Goal: Task Accomplishment & Management: Complete application form

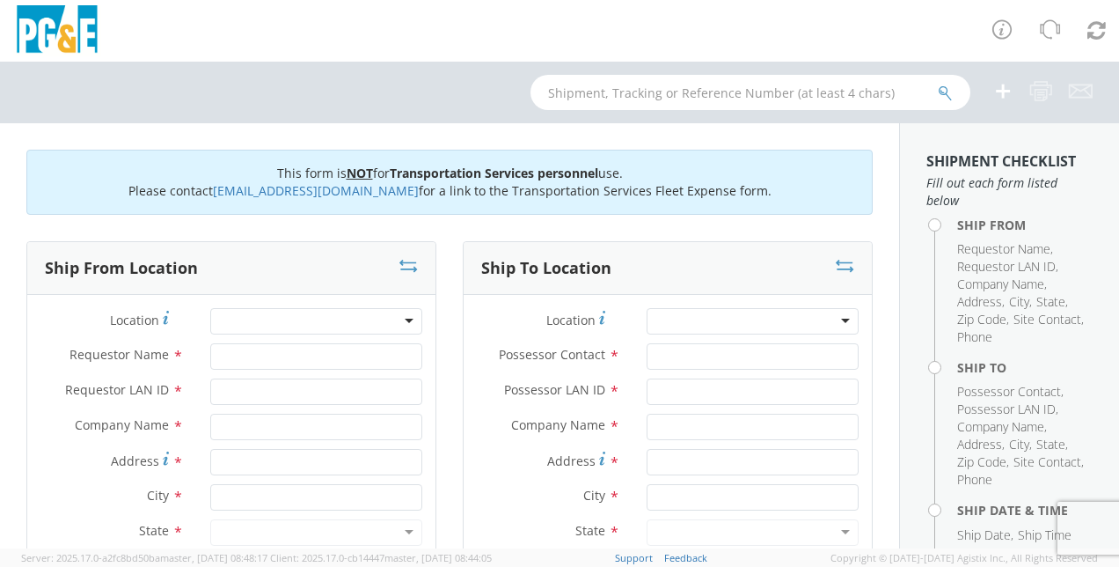
click at [262, 327] on div at bounding box center [316, 321] width 212 height 26
click at [406, 322] on div at bounding box center [316, 321] width 212 height 26
click at [296, 318] on div at bounding box center [316, 321] width 212 height 26
click at [238, 319] on div at bounding box center [316, 321] width 212 height 26
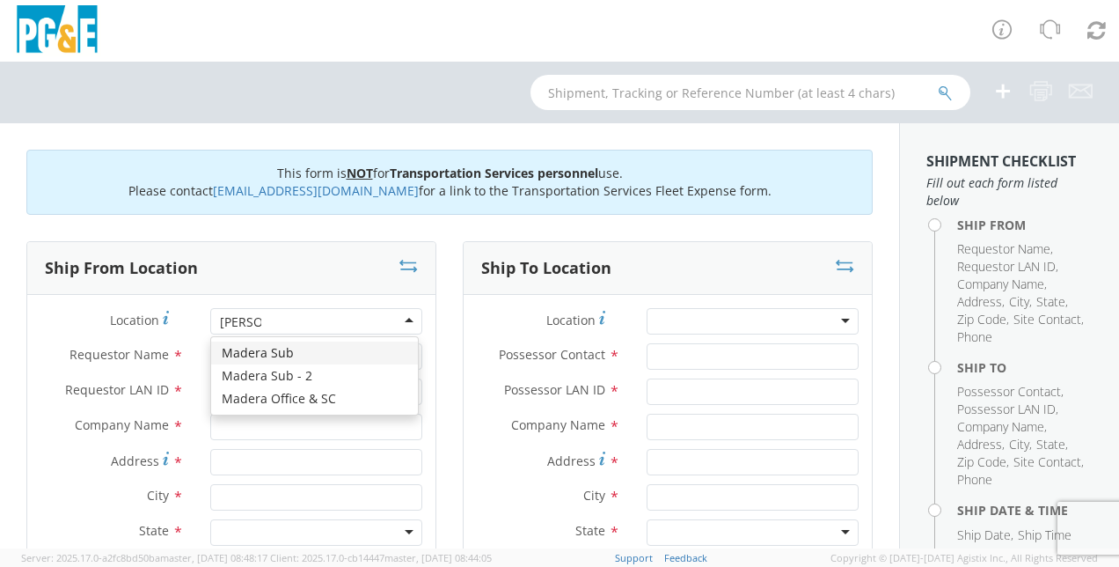
type input "madera"
type input "PG&E"
type input "[STREET_ADDRESS]"
type input "Madera"
type input "93636"
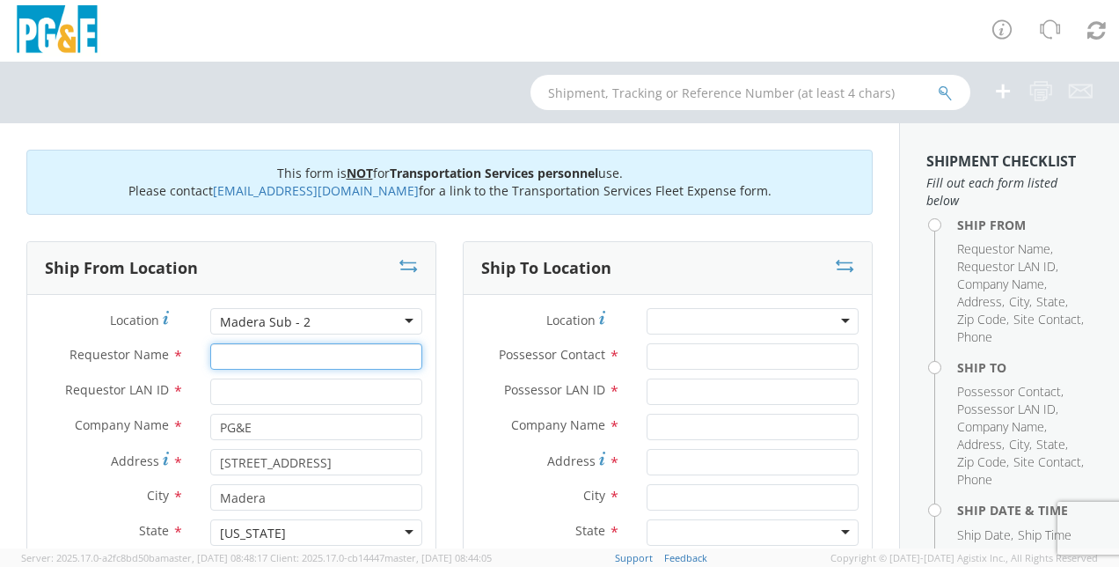
click at [262, 358] on input "Requestor Name *" at bounding box center [316, 356] width 212 height 26
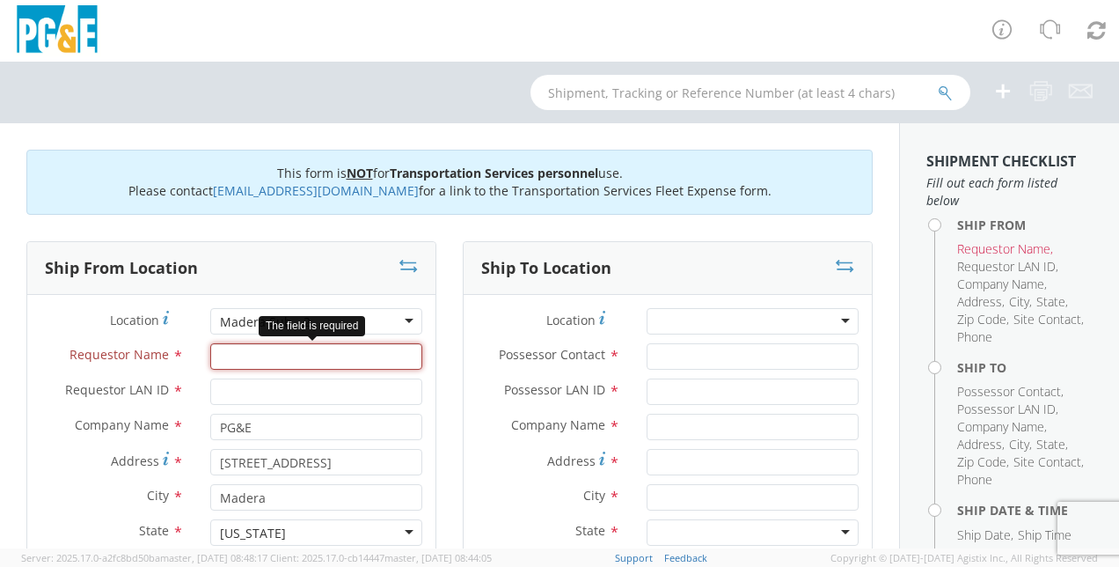
click at [256, 357] on input "Requestor Name *" at bounding box center [316, 356] width 212 height 26
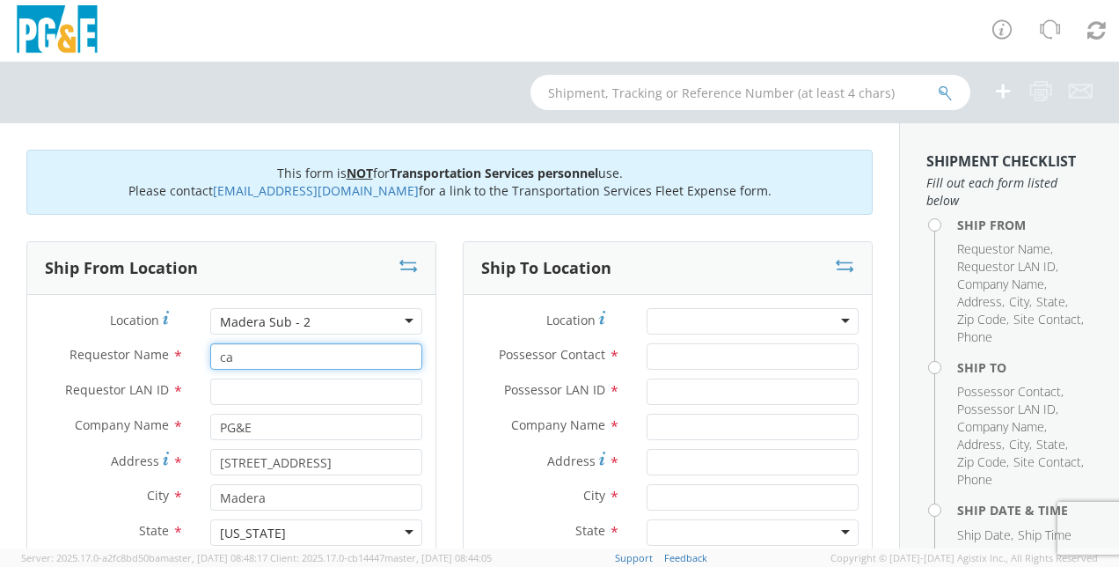
type input "c"
type input "[PERSON_NAME]"
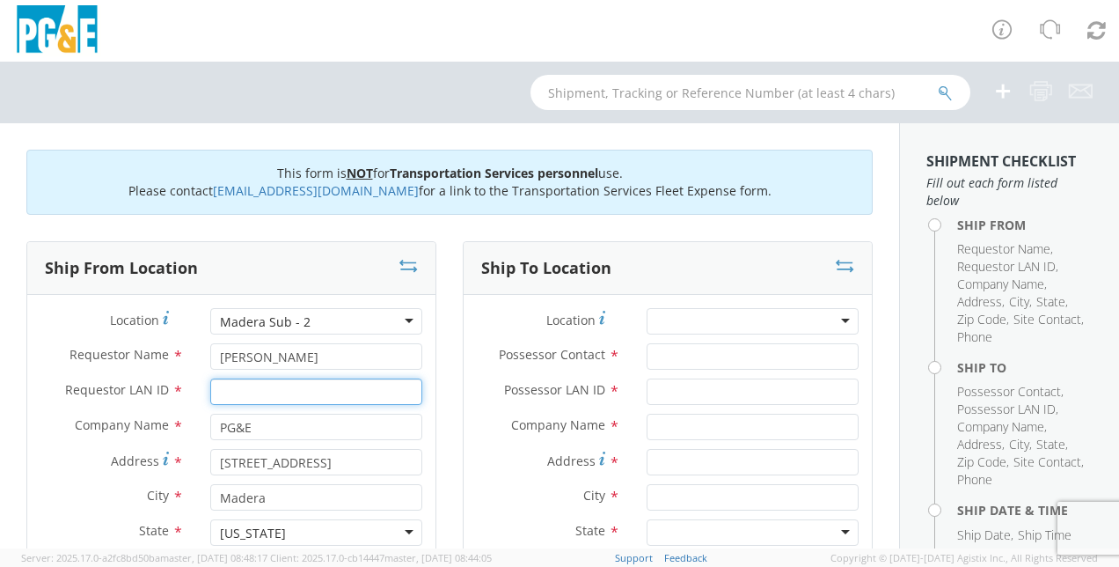
click at [248, 390] on input "Requestor LAN ID *" at bounding box center [316, 391] width 212 height 26
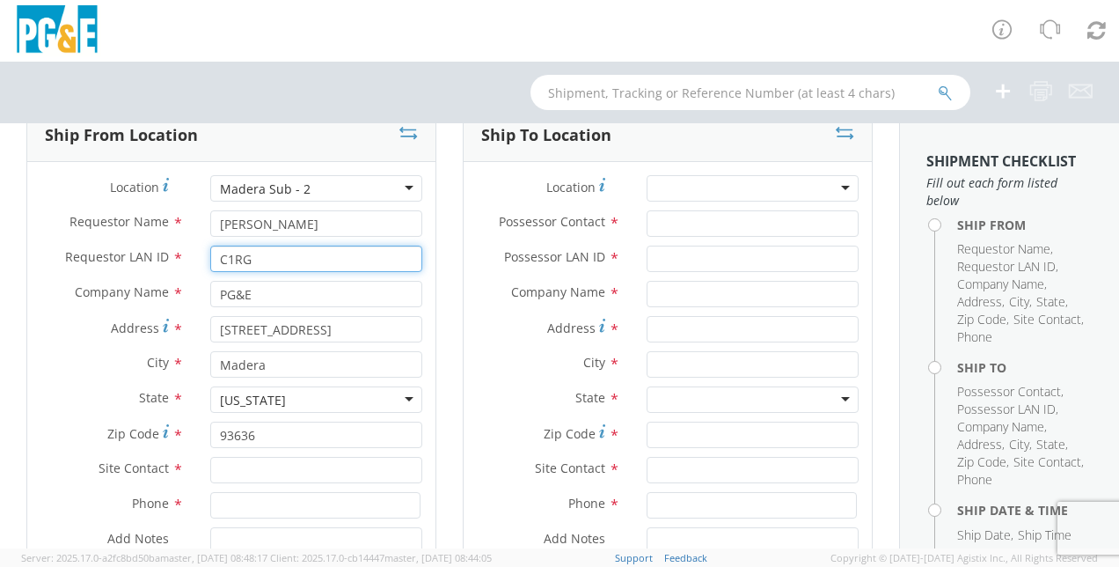
scroll to position [135, 0]
type input "C1RG"
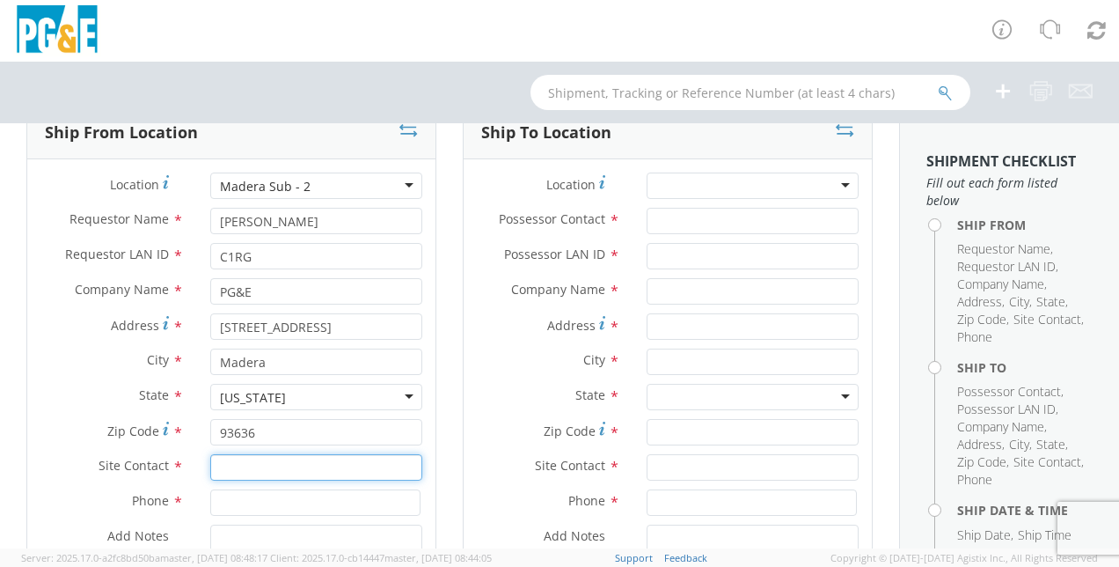
click at [239, 465] on input "text" at bounding box center [316, 467] width 212 height 26
type input "[PERSON_NAME]"
click at [155, 526] on label "Add Notes *" at bounding box center [112, 535] width 170 height 23
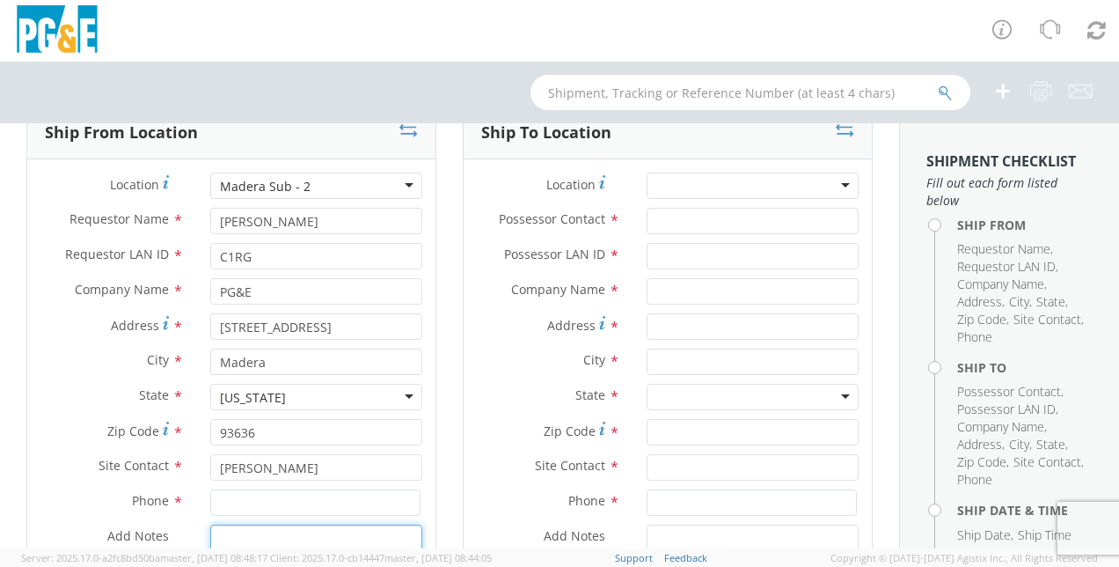
click at [317, 502] on input at bounding box center [315, 502] width 210 height 26
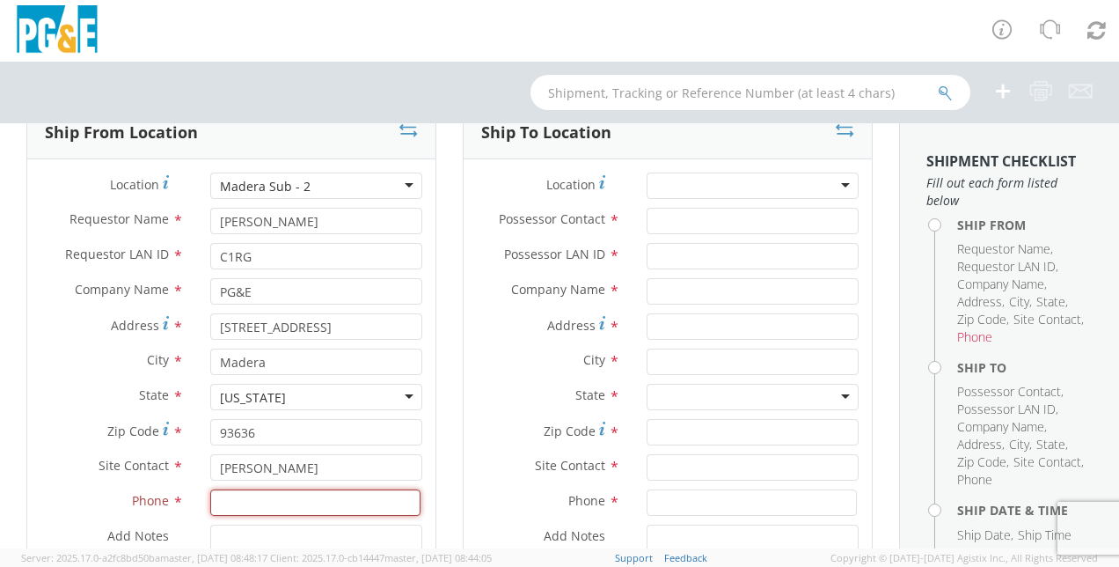
click at [271, 501] on input at bounding box center [315, 502] width 210 height 26
click at [290, 503] on input "559-970" at bounding box center [315, 502] width 210 height 26
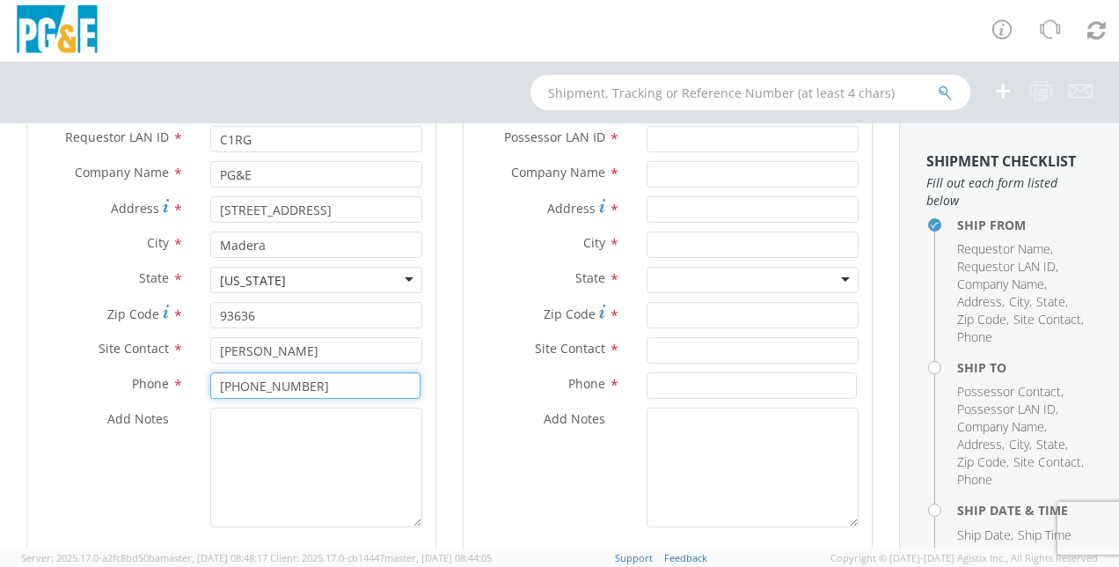
scroll to position [262, 0]
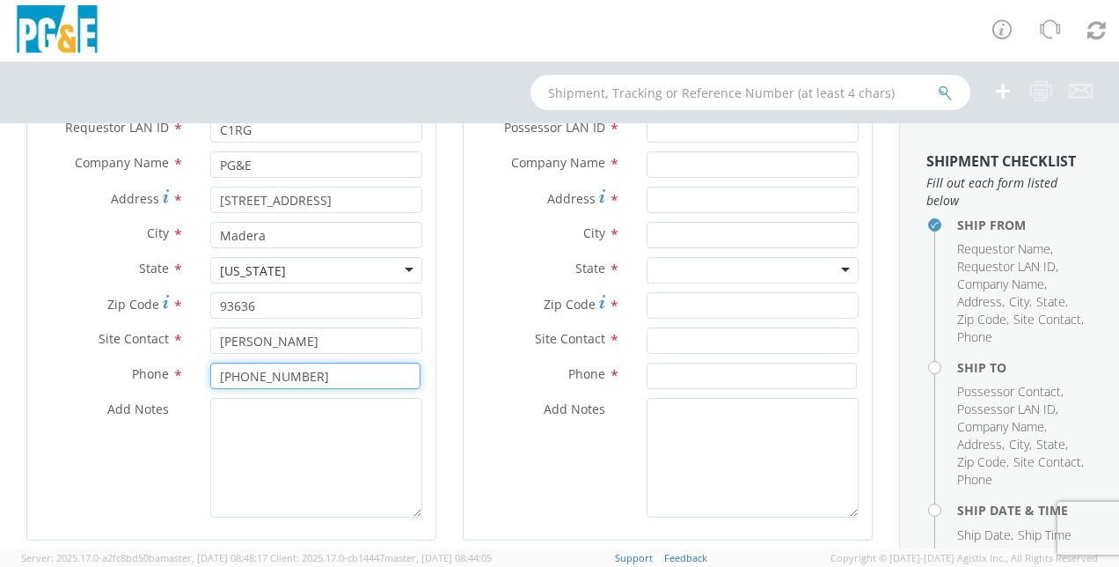
type input "[PHONE_NUMBER]"
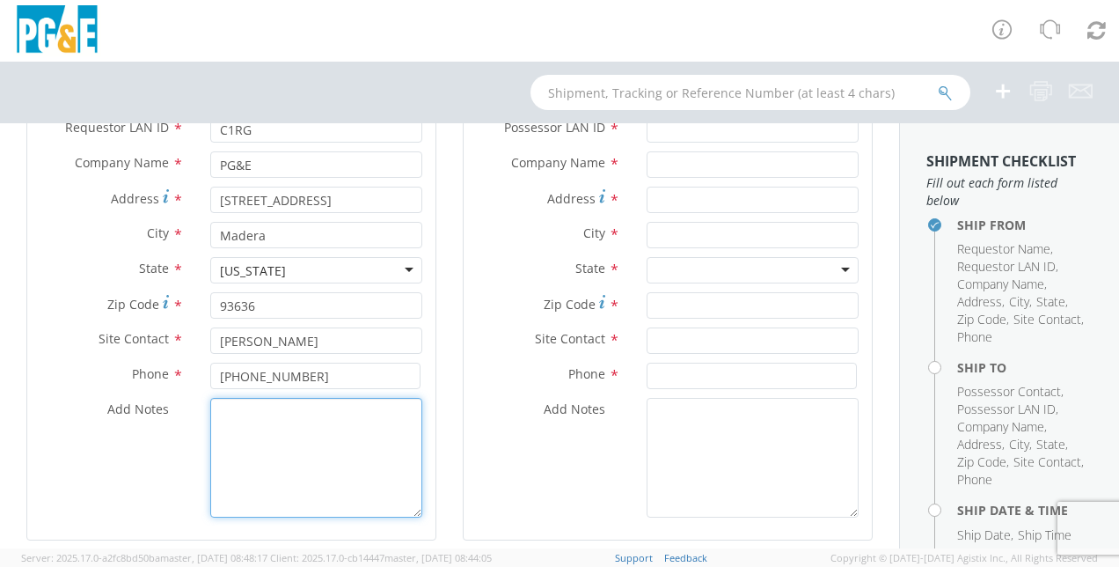
click at [271, 459] on textarea "Add Notes *" at bounding box center [316, 458] width 212 height 120
click at [340, 411] on textarea "Add Notes *" at bounding box center [316, 458] width 212 height 120
paste textarea "PLEASE USE [PERSON_NAME] TO MAKE MOVE; PM"
click at [329, 439] on textarea "PLEASE USE [PERSON_NAME] TO MAKE MOVE; PM" at bounding box center [316, 458] width 212 height 120
click at [300, 438] on textarea "PLEASE USE [PERSON_NAME] TO MAKE MOVE; PM" at bounding box center [316, 458] width 212 height 120
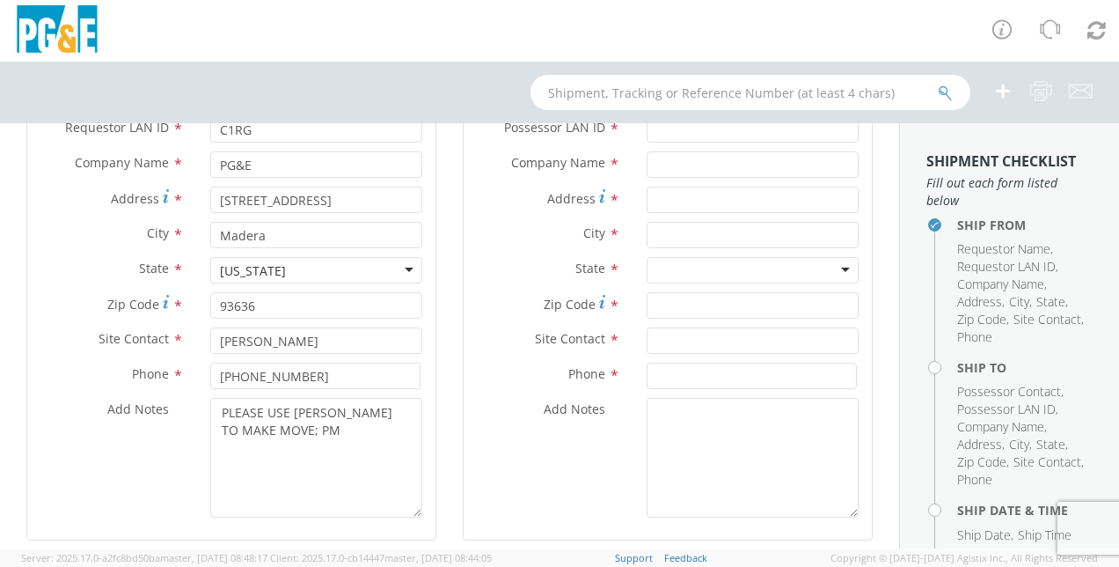
click at [165, 502] on div "Add Notes * PLEASE USE [PERSON_NAME] TO MAKE MOVE; PM" at bounding box center [231, 458] width 408 height 120
click at [298, 427] on textarea "PLEASE USE [PERSON_NAME] TO MAKE MOVE; PM" at bounding box center [316, 458] width 212 height 120
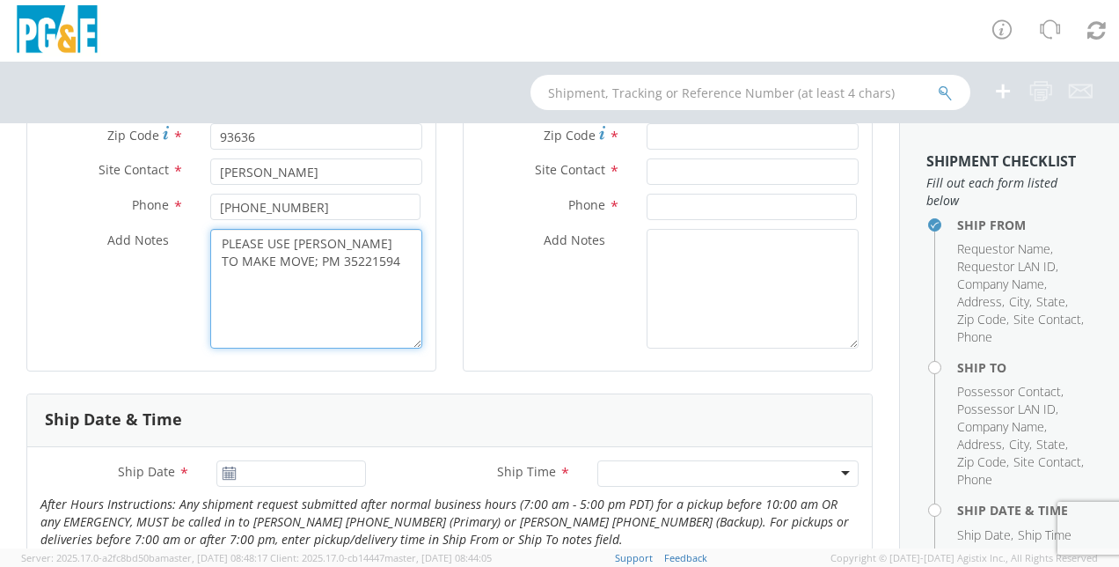
scroll to position [348, 0]
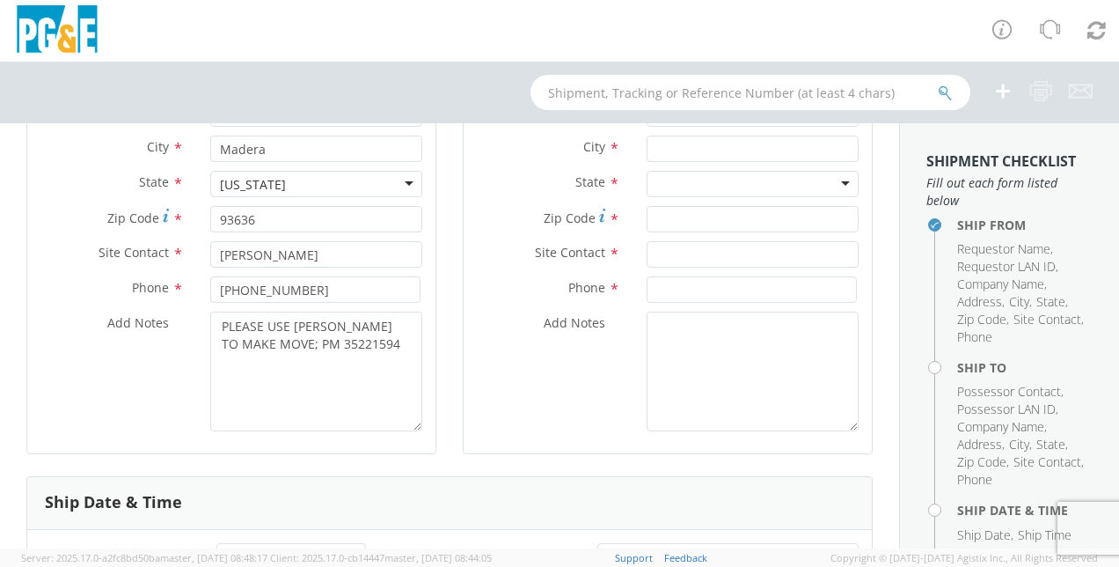
click at [134, 354] on div "Add Notes * PLEASE USE [PERSON_NAME] TO MAKE MOVE; PM 35221594" at bounding box center [231, 371] width 408 height 120
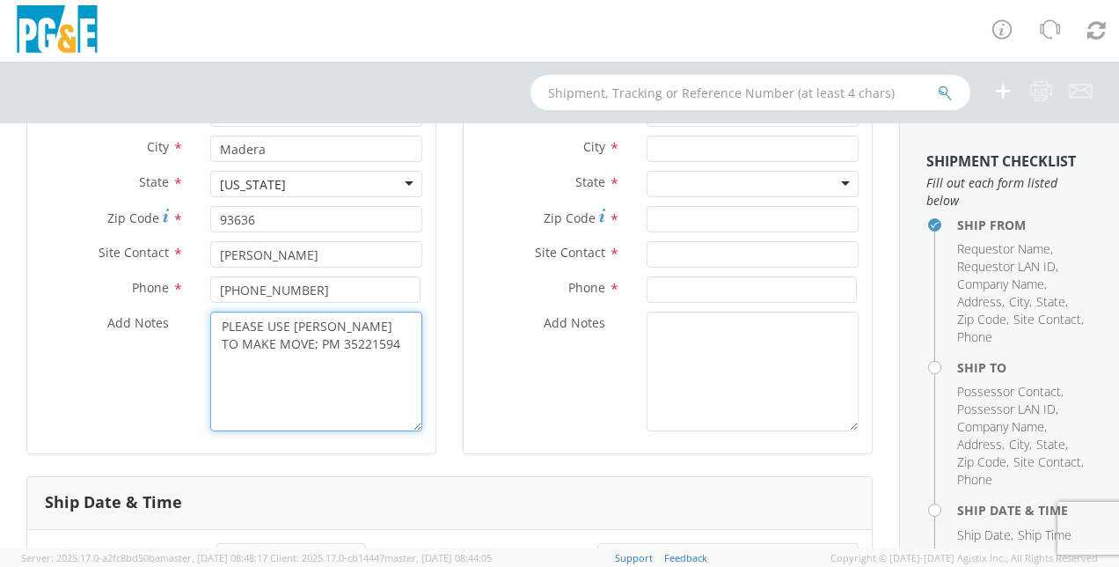
click at [303, 347] on textarea "PLEASE USE [PERSON_NAME] TO MAKE MOVE; PM 35221594" at bounding box center [316, 371] width 212 height 120
click at [77, 422] on div "Add Notes * PLEASE USE [PERSON_NAME] TO MAKE MOVE; PM 3561594" at bounding box center [231, 371] width 408 height 120
click at [305, 340] on textarea "PLEASE USE [PERSON_NAME] TO MAKE MOVE; PM 3561594" at bounding box center [316, 371] width 212 height 120
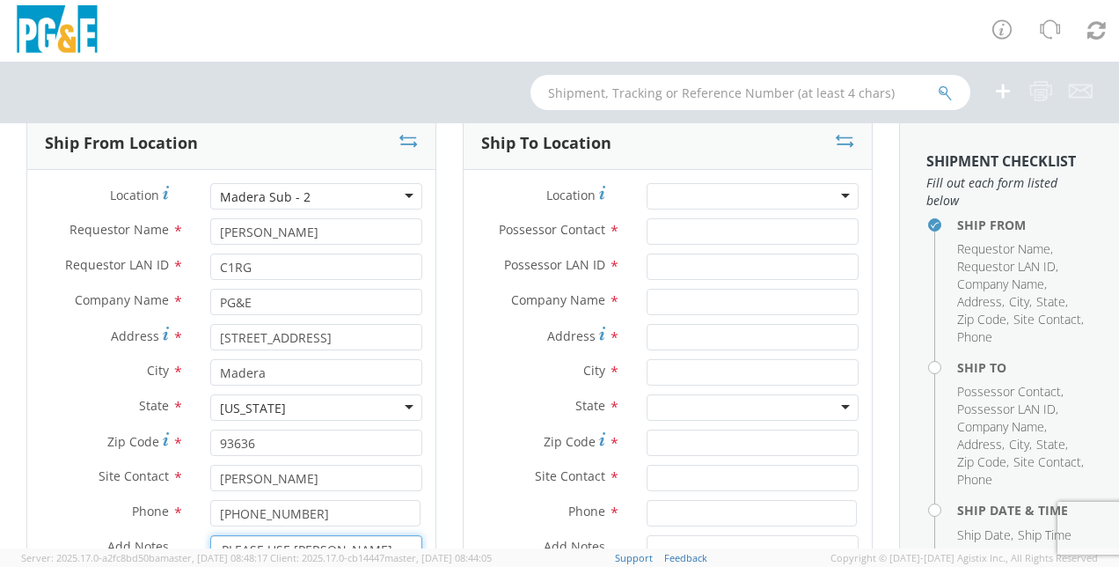
scroll to position [116, 0]
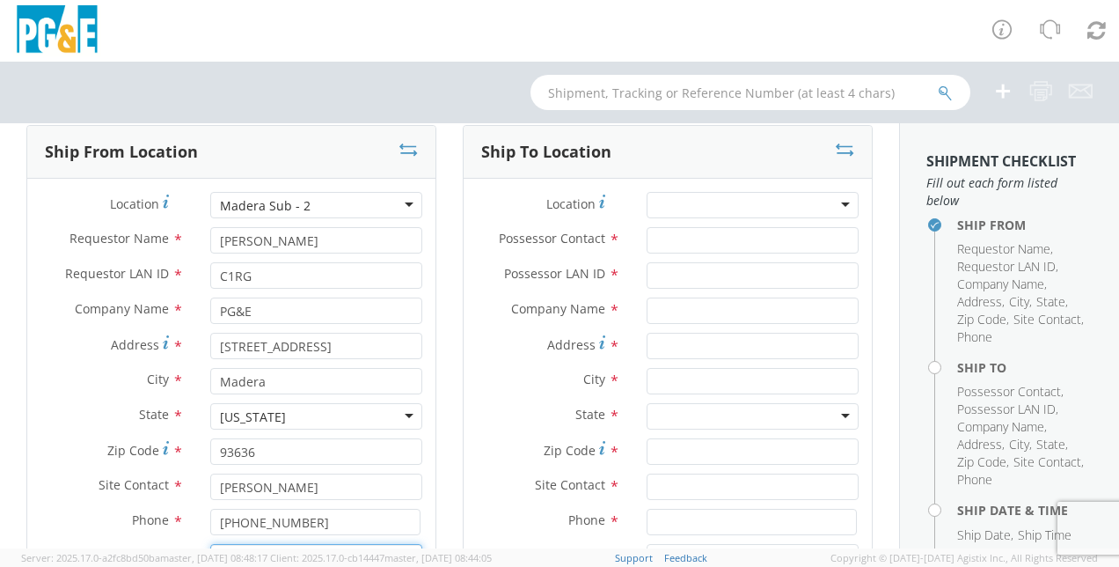
type textarea "PLEASE USE [PERSON_NAME] TO MAKE MOVE; PM 35621594"
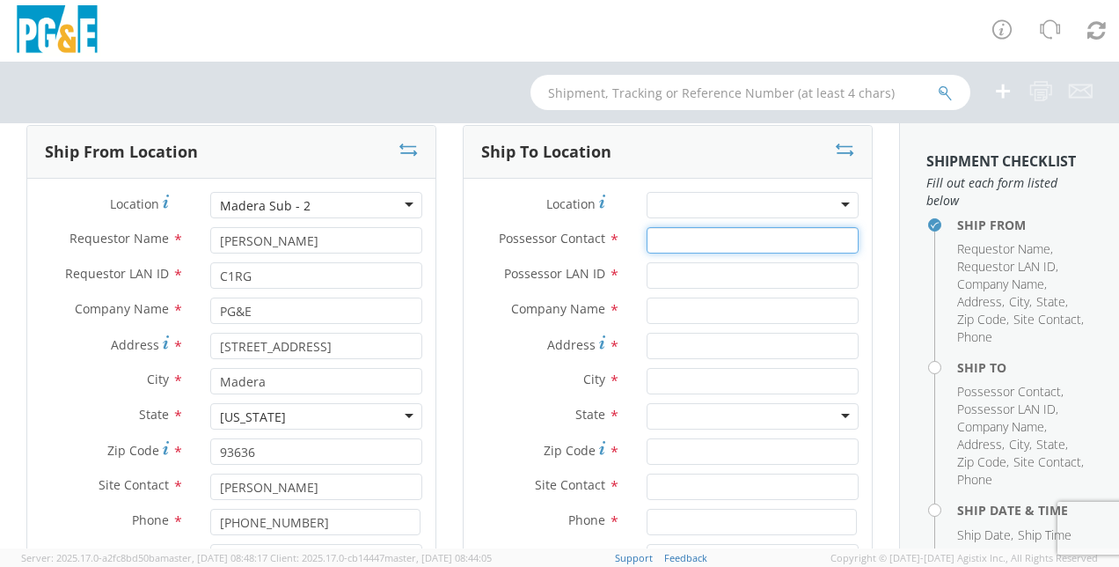
click at [653, 241] on input "Possessor Contact *" at bounding box center [753, 240] width 212 height 26
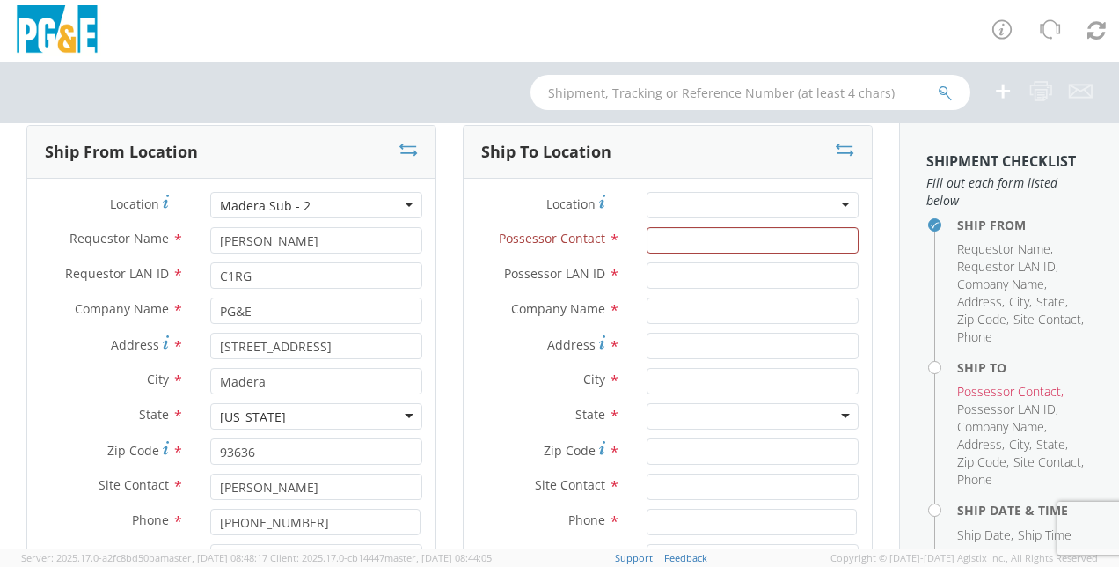
click at [53, 327] on div "Company Name * PG&E" at bounding box center [231, 314] width 408 height 35
click at [81, 405] on label "State *" at bounding box center [112, 414] width 170 height 23
click at [658, 240] on input "Possessor Contact *" at bounding box center [753, 240] width 212 height 26
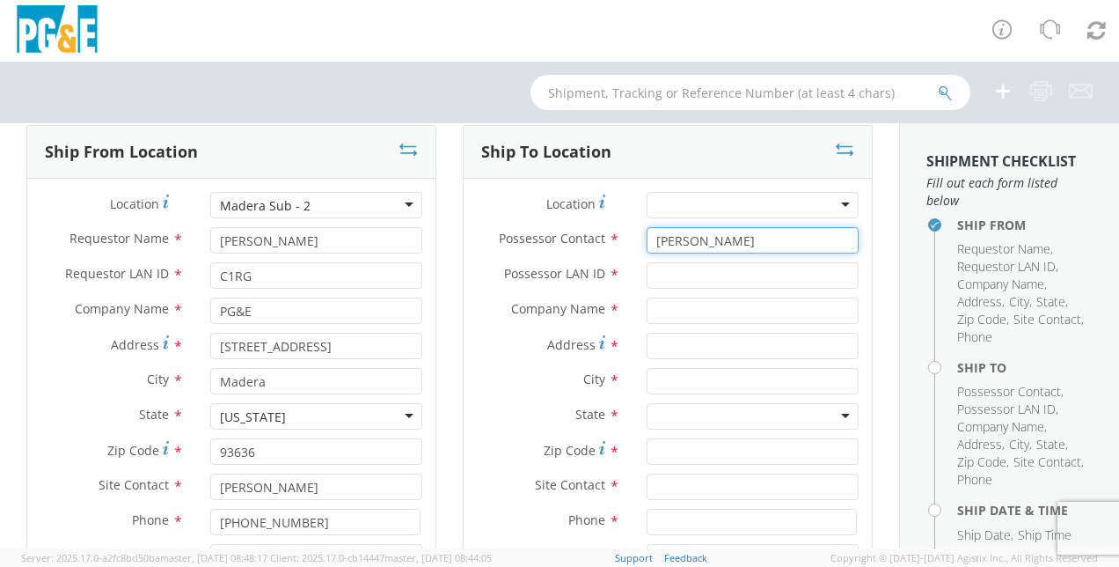
type input "[PERSON_NAME]"
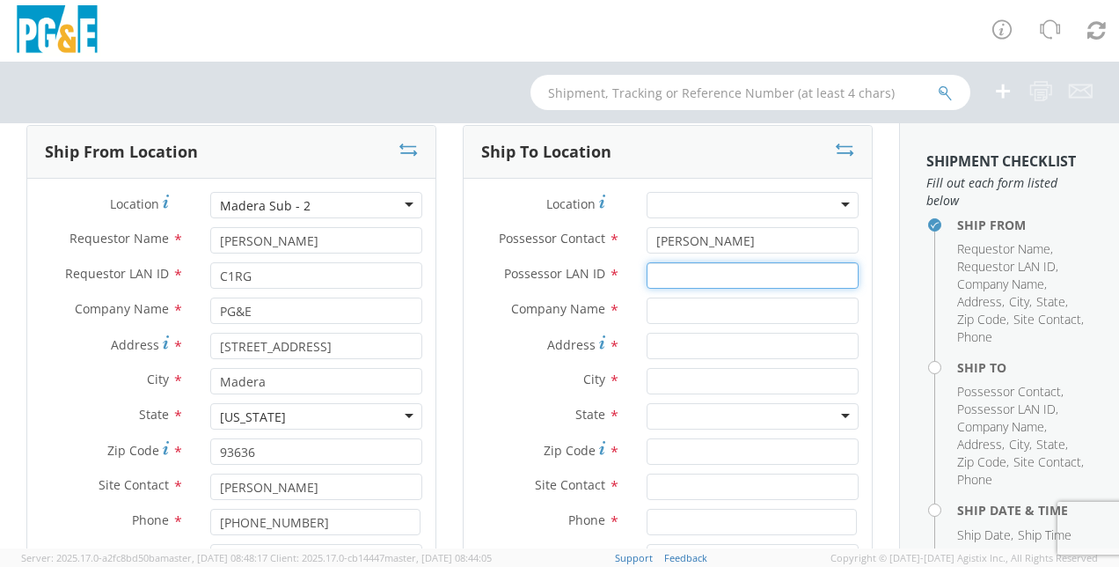
click at [689, 279] on input "Possessor LAN ID *" at bounding box center [753, 275] width 212 height 26
type input "C1RG"
click at [670, 311] on input "text" at bounding box center [753, 310] width 212 height 26
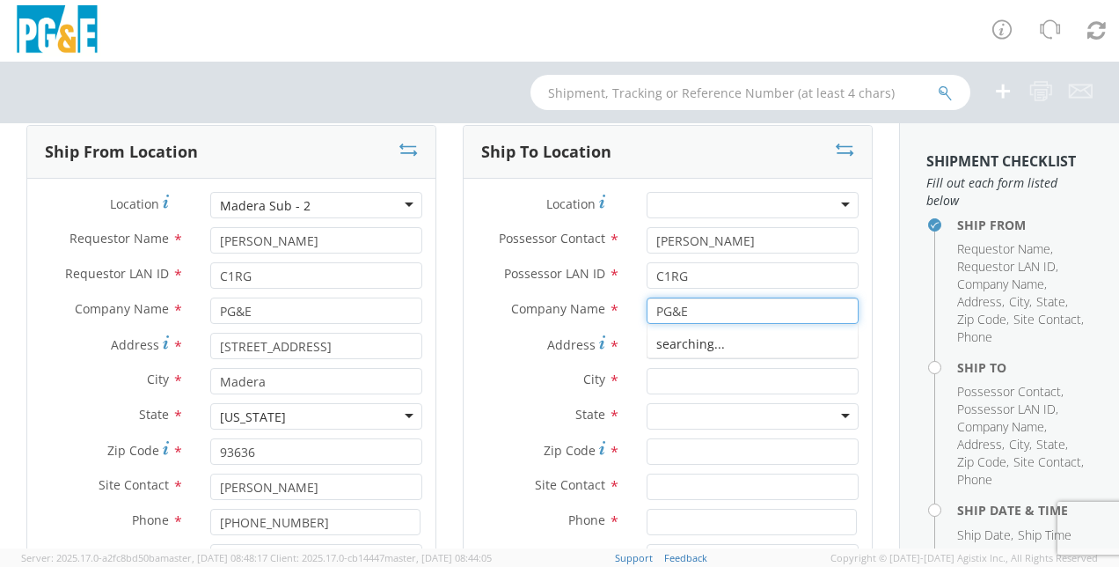
type input "PG&E"
click at [560, 336] on span "Address" at bounding box center [571, 344] width 48 height 17
click at [647, 335] on input "Address *" at bounding box center [753, 346] width 212 height 26
click at [49, 356] on div "Address * [STREET_ADDRESS]" at bounding box center [231, 346] width 408 height 26
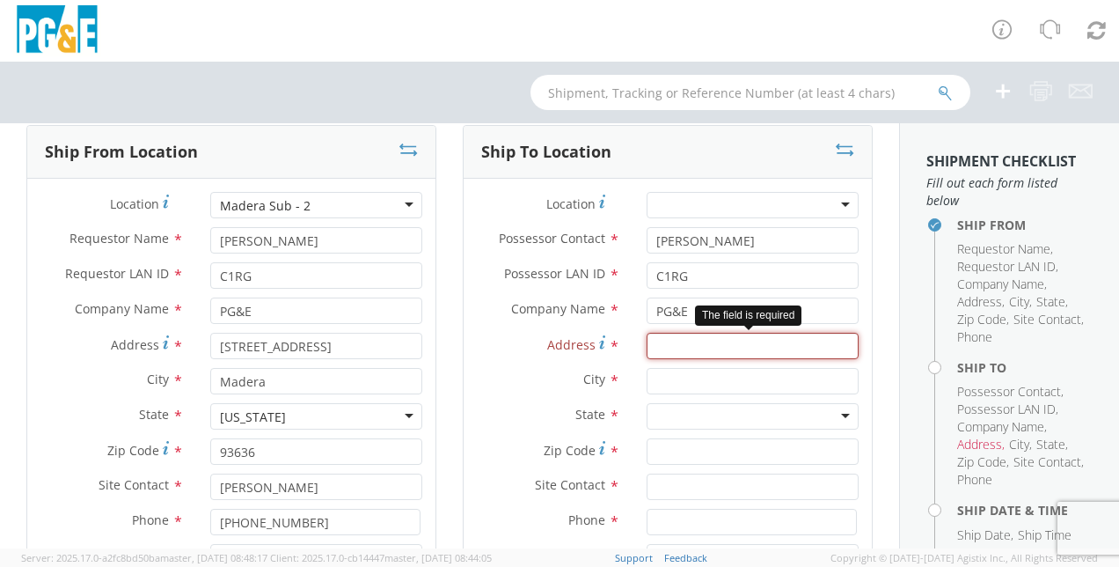
click at [673, 351] on input "Address *" at bounding box center [753, 346] width 212 height 26
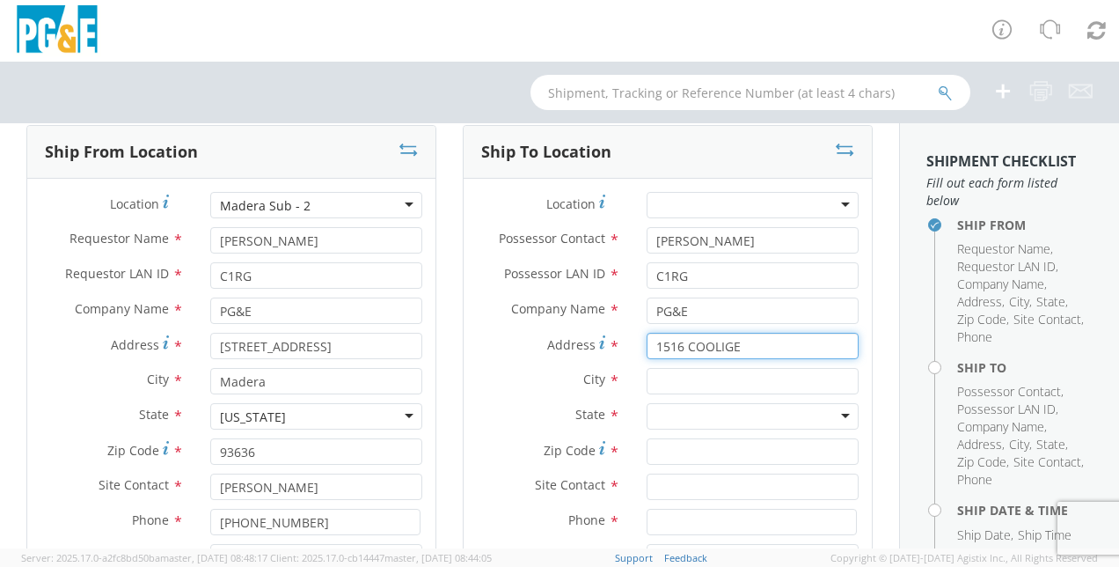
click at [716, 343] on input "1516 COOLIGE" at bounding box center [753, 346] width 212 height 26
type input "1516 [PERSON_NAME]"
click at [668, 385] on input "text" at bounding box center [753, 381] width 212 height 26
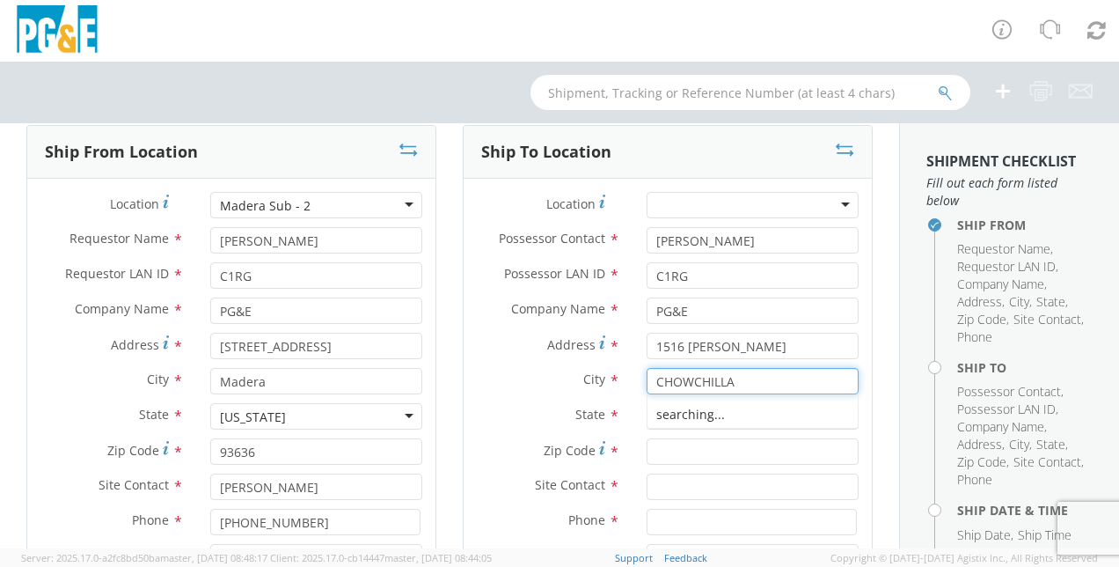
type input "CHOWCHILLA"
click at [559, 414] on label "State *" at bounding box center [549, 414] width 170 height 23
click at [658, 417] on div at bounding box center [753, 416] width 212 height 26
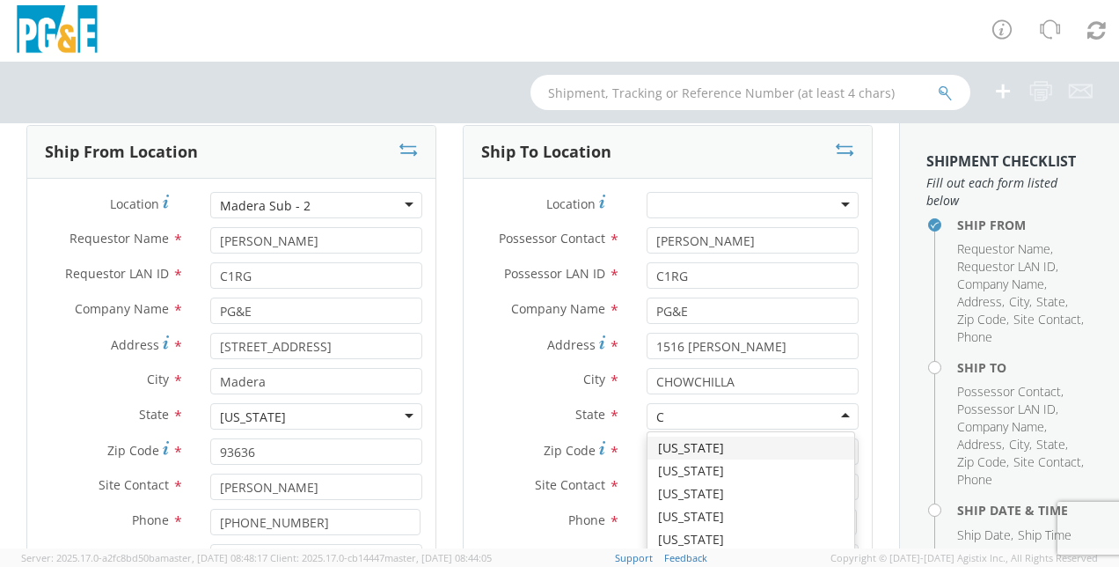
type input "CA"
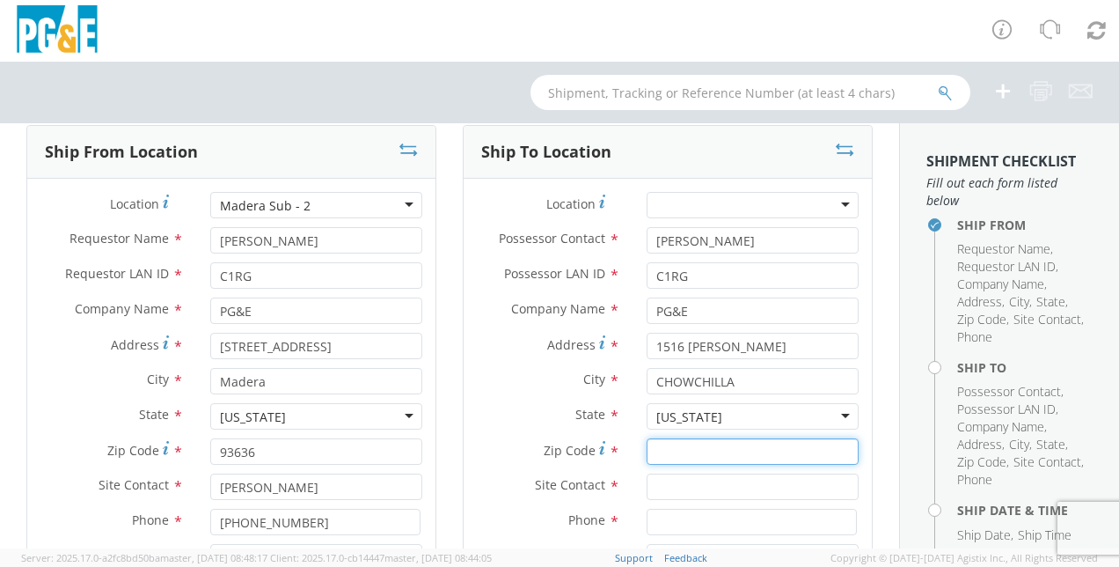
click at [656, 457] on input "Zip Code *" at bounding box center [753, 451] width 212 height 26
type input "93610"
click at [657, 487] on input "text" at bounding box center [753, 486] width 212 height 26
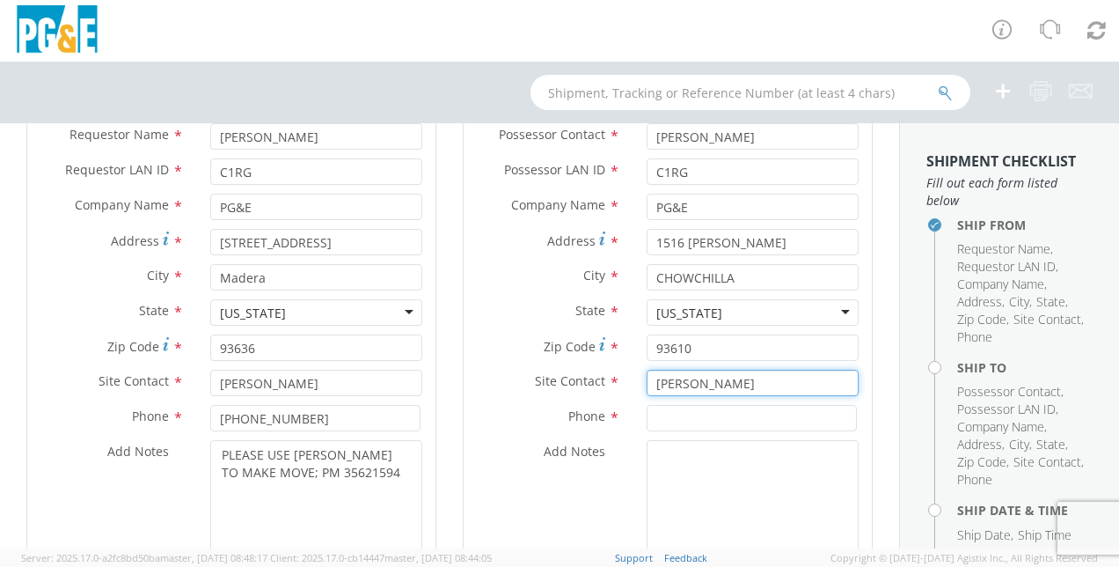
scroll to position [221, 0]
type input "[PERSON_NAME]"
click at [676, 428] on input at bounding box center [752, 417] width 210 height 26
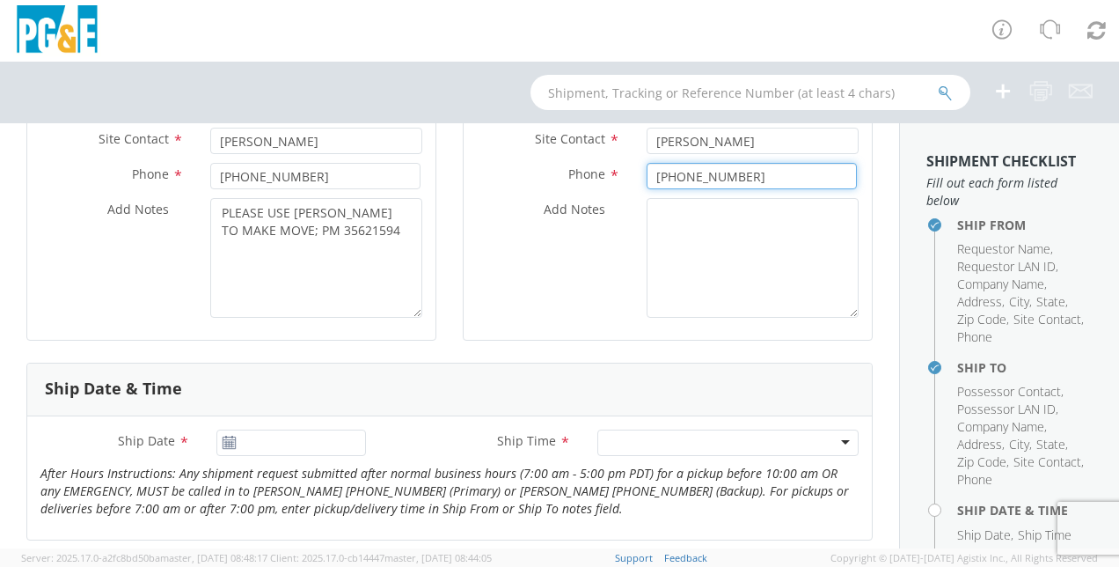
scroll to position [463, 0]
type input "[PHONE_NUMBER]"
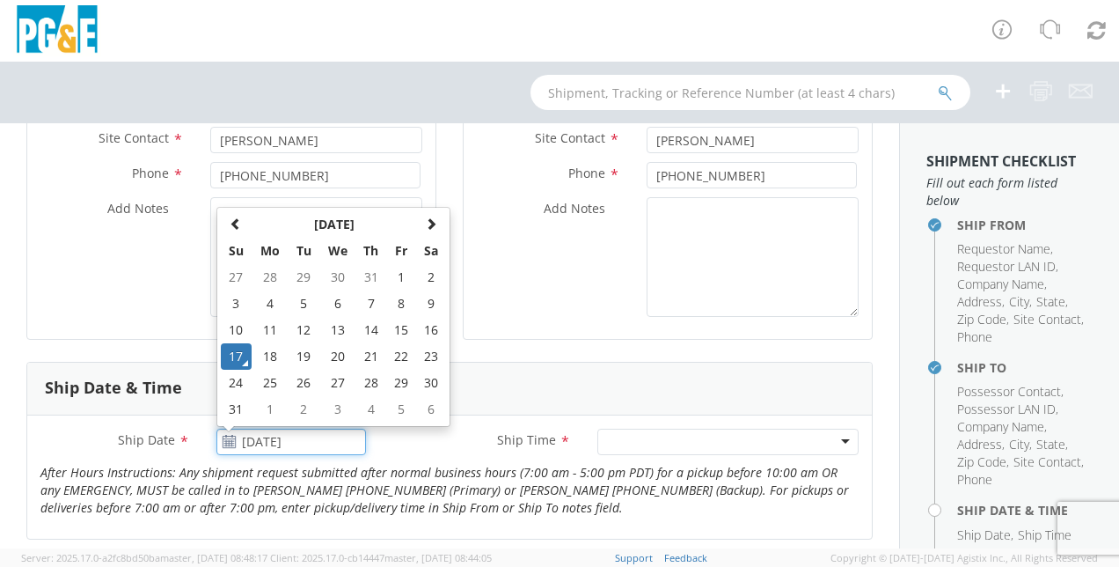
click at [240, 450] on input "[DATE]" at bounding box center [291, 441] width 150 height 26
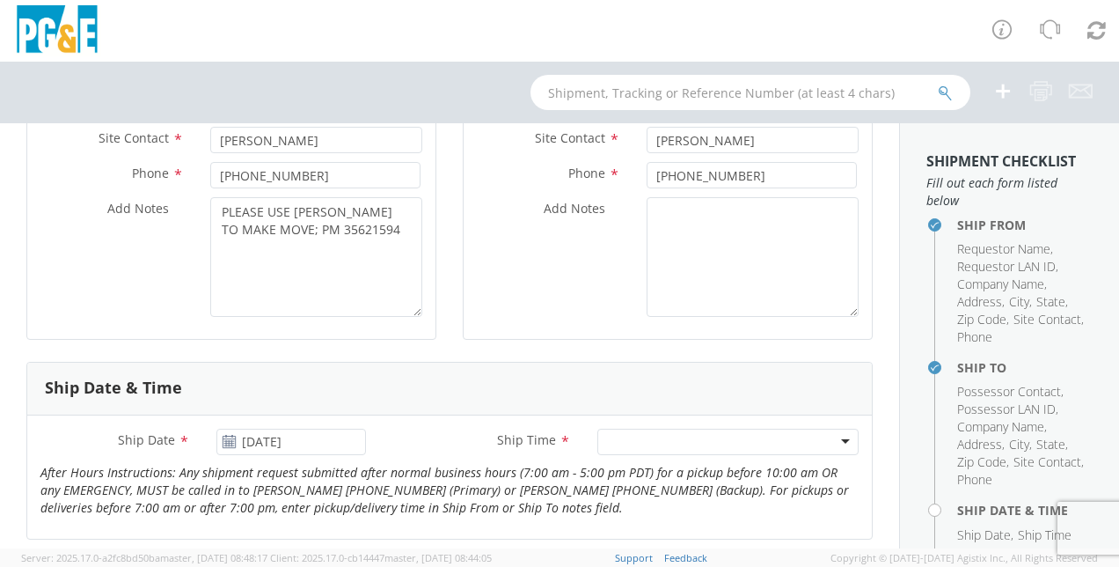
click at [96, 290] on div "Add Notes * PLEASE USE [PERSON_NAME] TO MAKE MOVE; PM 35621594" at bounding box center [231, 257] width 408 height 120
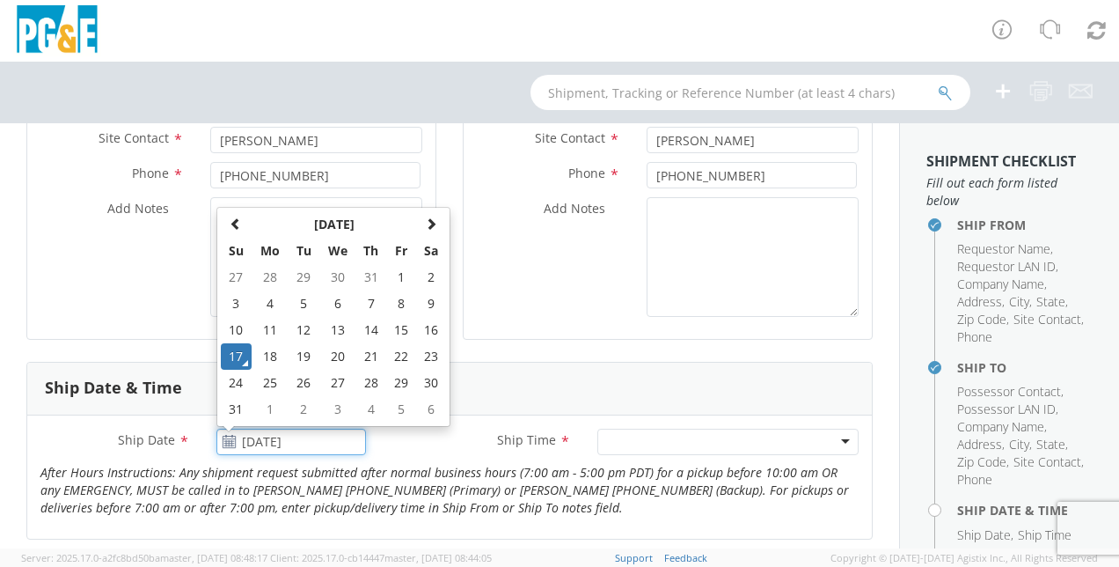
click at [343, 444] on input "[DATE]" at bounding box center [291, 441] width 150 height 26
click at [429, 224] on span at bounding box center [431, 223] width 12 height 12
click at [303, 306] on td "9" at bounding box center [304, 303] width 31 height 26
type input "[DATE]"
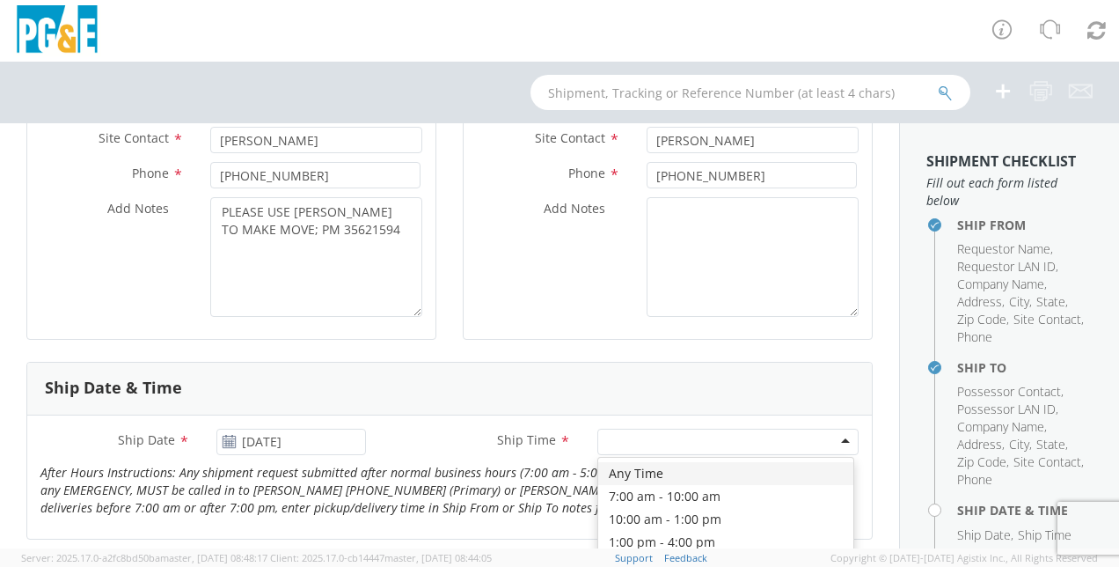
click at [621, 443] on div at bounding box center [727, 441] width 261 height 26
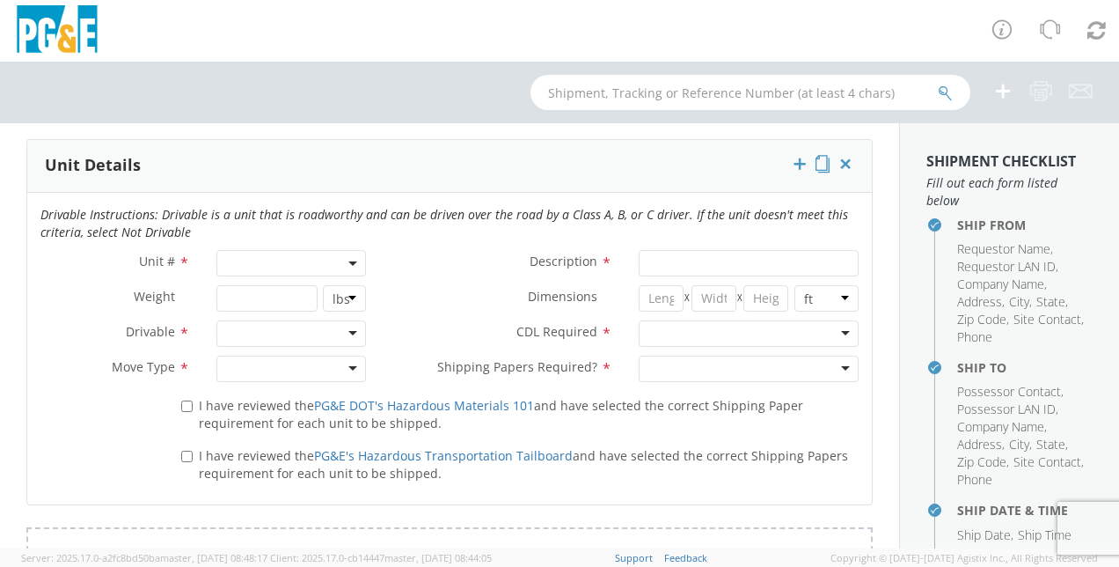
scroll to position [904, 0]
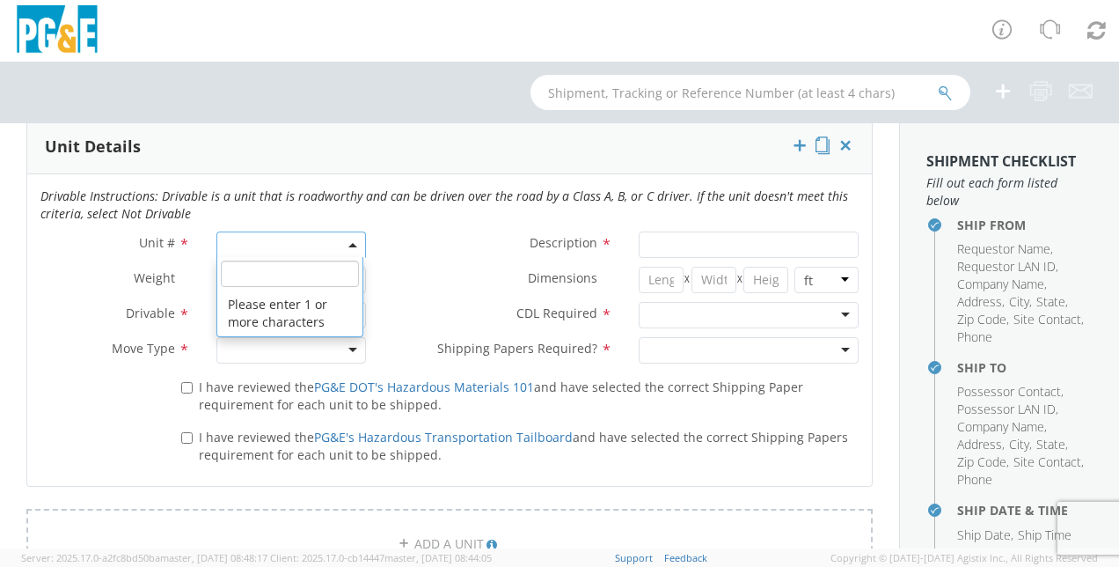
click at [342, 236] on span at bounding box center [291, 244] width 150 height 26
click at [283, 273] on input "search" at bounding box center [290, 273] width 138 height 26
type input "OTHER"
click at [155, 302] on label "Drivable *" at bounding box center [115, 313] width 176 height 23
click at [287, 223] on div "Drivable Instructions: Drivable is a unit that is roadworthy and can be driven …" at bounding box center [449, 209] width 845 height 44
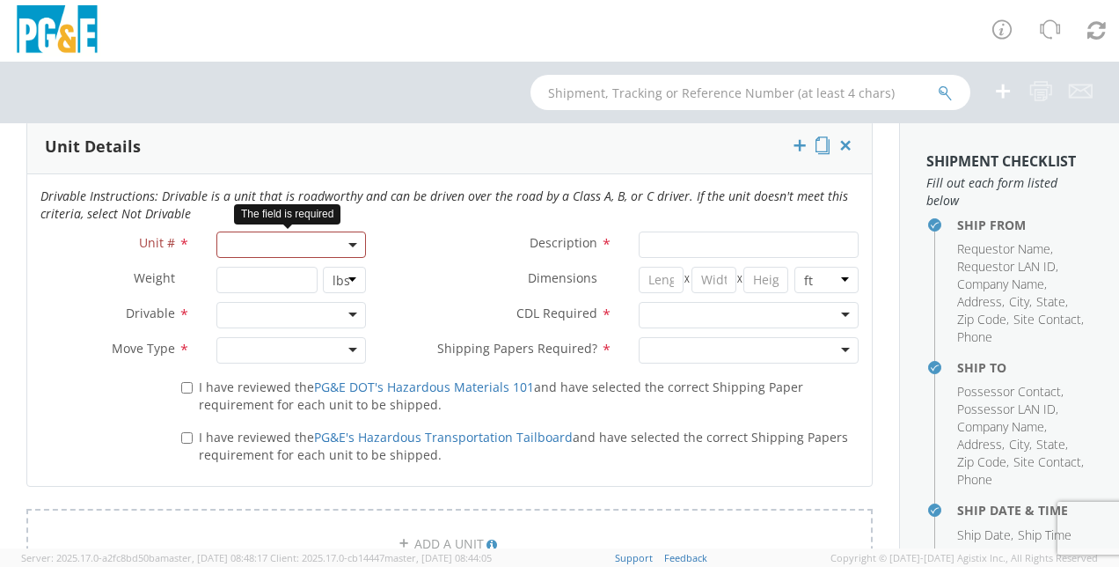
click at [269, 235] on span at bounding box center [291, 244] width 150 height 26
click at [255, 237] on span at bounding box center [291, 244] width 150 height 26
click at [264, 275] on input "search" at bounding box center [290, 273] width 138 height 26
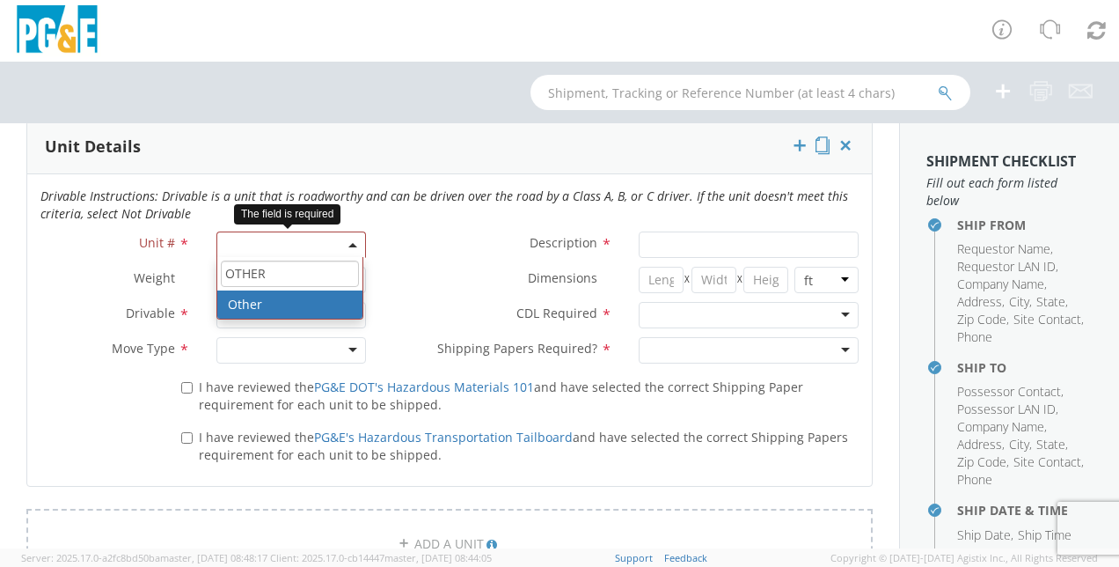
type input "OTHER"
select select "Other"
select select "? undefined:undefined ?"
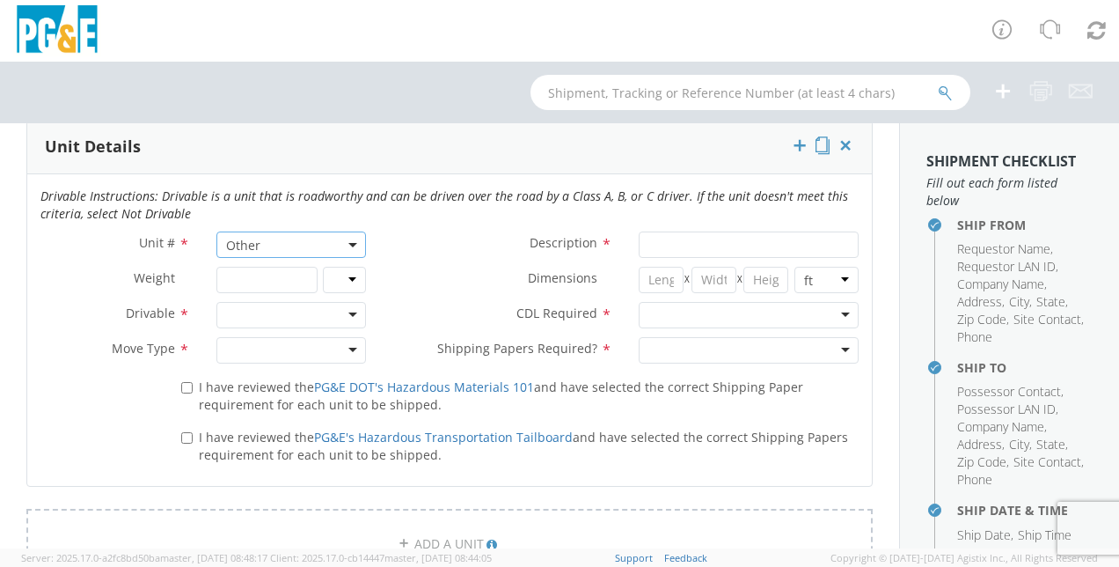
click at [261, 312] on div at bounding box center [291, 315] width 150 height 26
click at [259, 339] on div at bounding box center [291, 350] width 150 height 26
click at [685, 252] on input "Description *" at bounding box center [749, 244] width 220 height 26
click at [95, 452] on div "I have reviewed the PG&E DOT's Hazardous Materials 101 and have selected the co…" at bounding box center [449, 422] width 845 height 100
click at [93, 403] on div "I have reviewed the PG&E DOT's Hazardous Materials 101 and have selected the co…" at bounding box center [449, 422] width 845 height 100
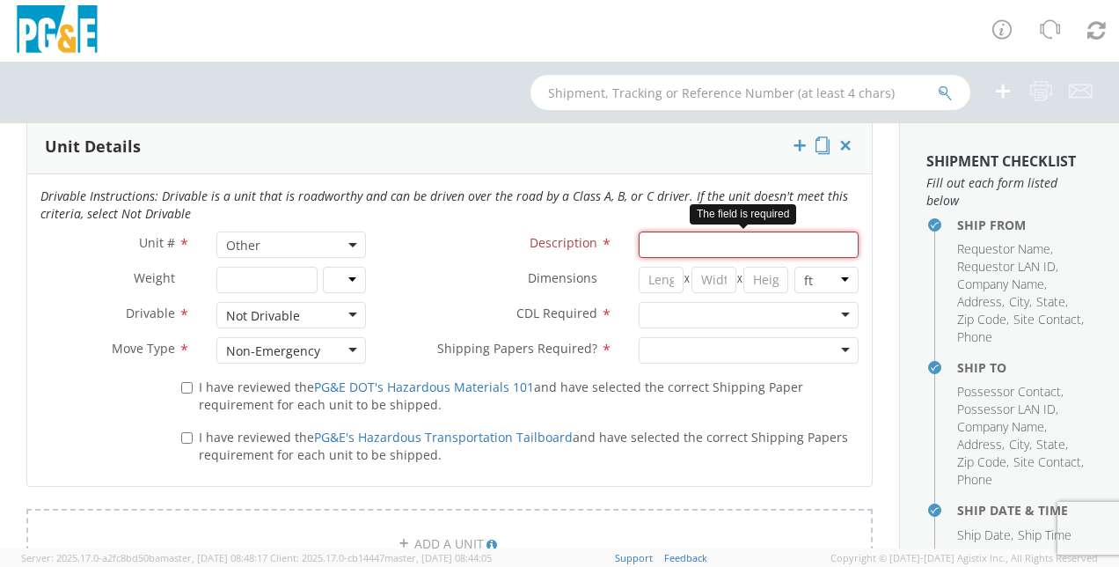
click at [658, 238] on input "Description *" at bounding box center [749, 244] width 220 height 26
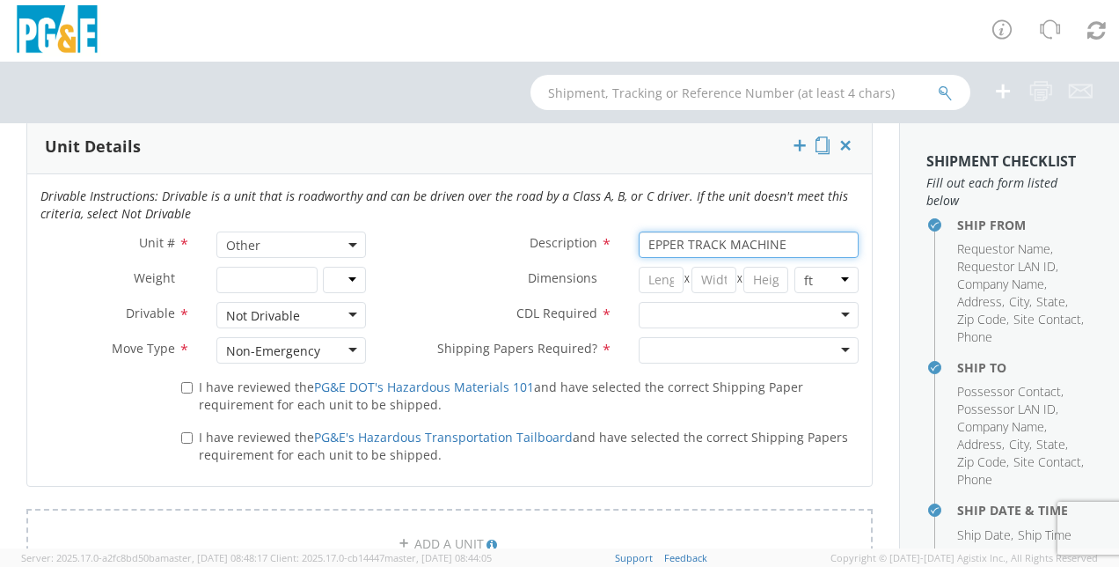
type input "EPPER TRACK MACHINE"
click at [721, 306] on div at bounding box center [749, 315] width 220 height 26
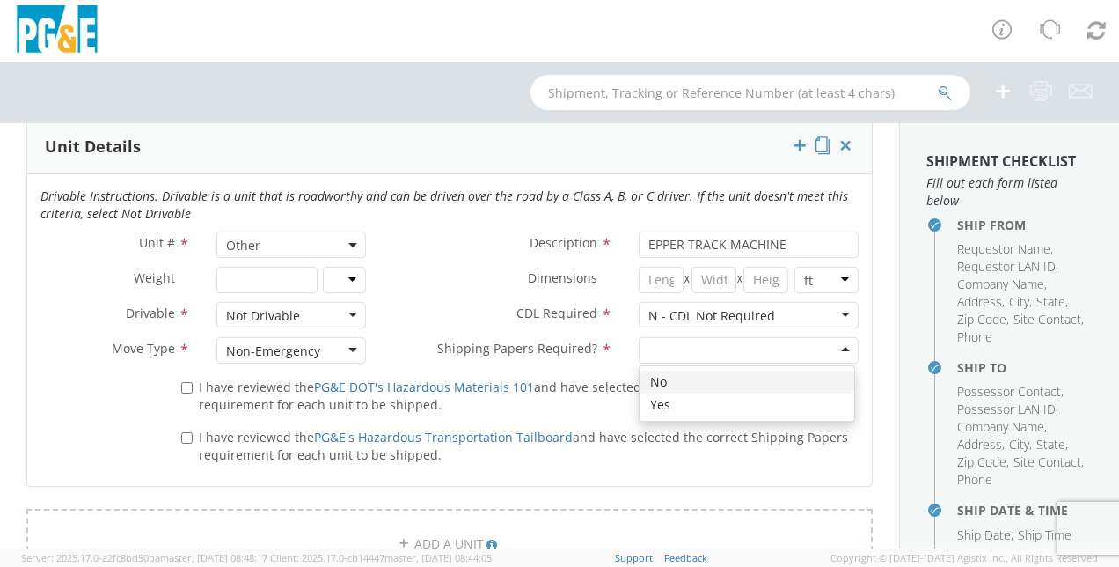
click at [647, 345] on div at bounding box center [749, 350] width 220 height 26
click at [225, 385] on span "I have reviewed the PG&E DOT's Hazardous Materials 101 and have selected the co…" at bounding box center [501, 395] width 604 height 34
click at [193, 385] on input "I have reviewed the PG&E DOT's Hazardous Materials 101 and have selected the co…" at bounding box center [186, 387] width 11 height 11
checkbox input "true"
click at [206, 433] on span "I have reviewed the PG&E's Hazardous Transportation Tailboard and have selected…" at bounding box center [523, 445] width 649 height 34
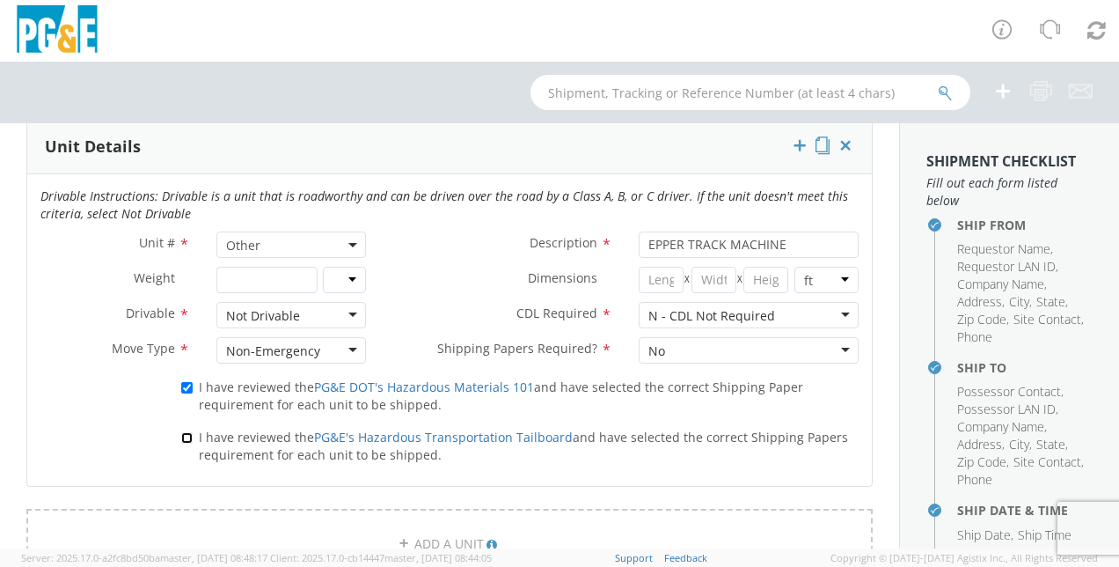
click at [193, 433] on input "I have reviewed the PG&E's Hazardous Transportation Tailboard and have selected…" at bounding box center [186, 437] width 11 height 11
checkbox input "true"
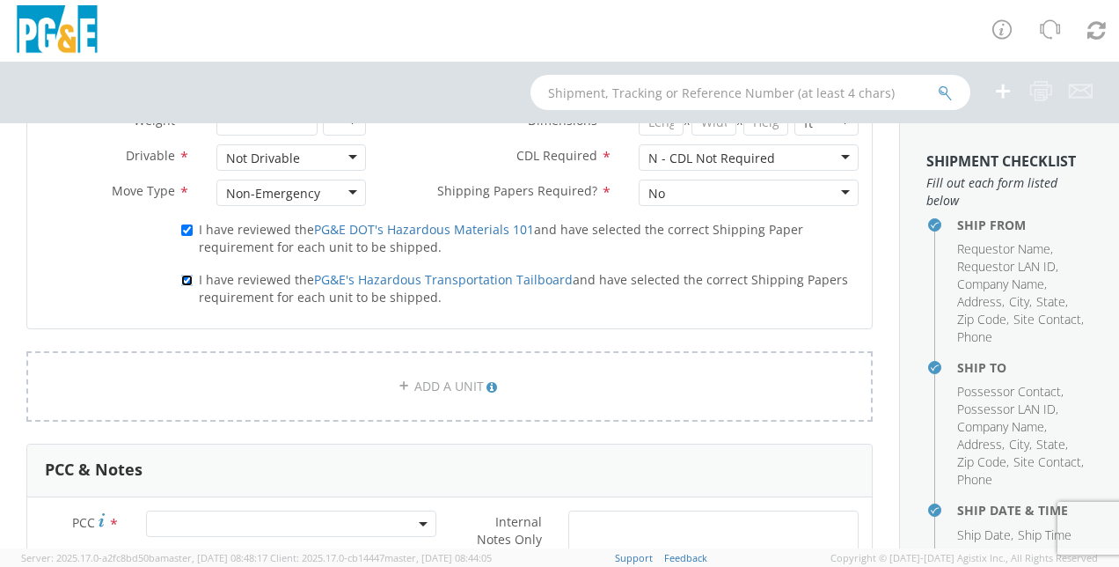
scroll to position [1084, 0]
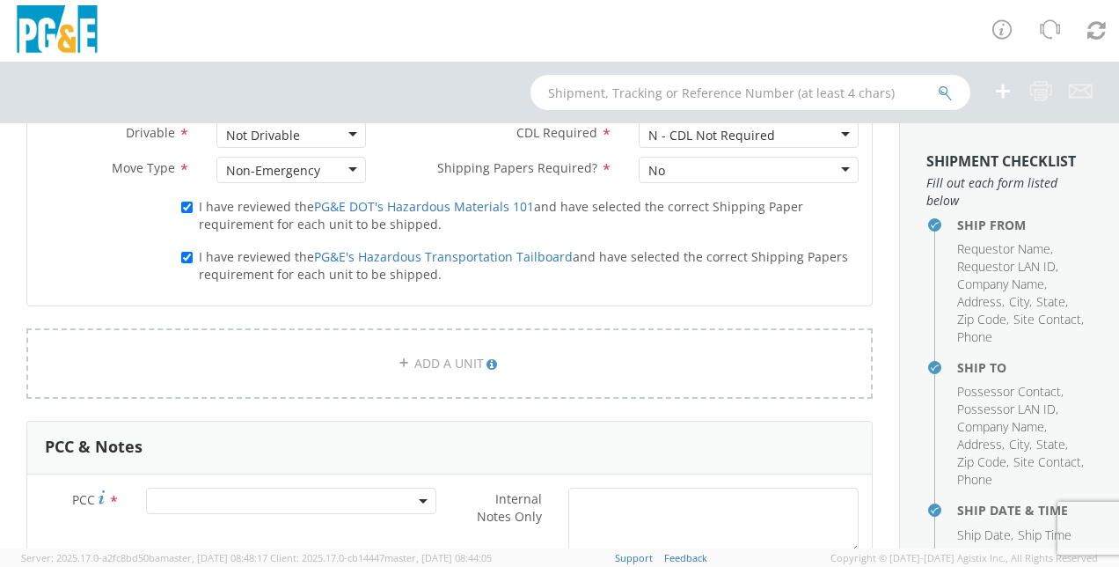
click at [165, 498] on span at bounding box center [291, 500] width 290 height 26
click at [237, 436] on input "number" at bounding box center [288, 444] width 277 height 26
click at [273, 442] on input "number" at bounding box center [288, 444] width 277 height 26
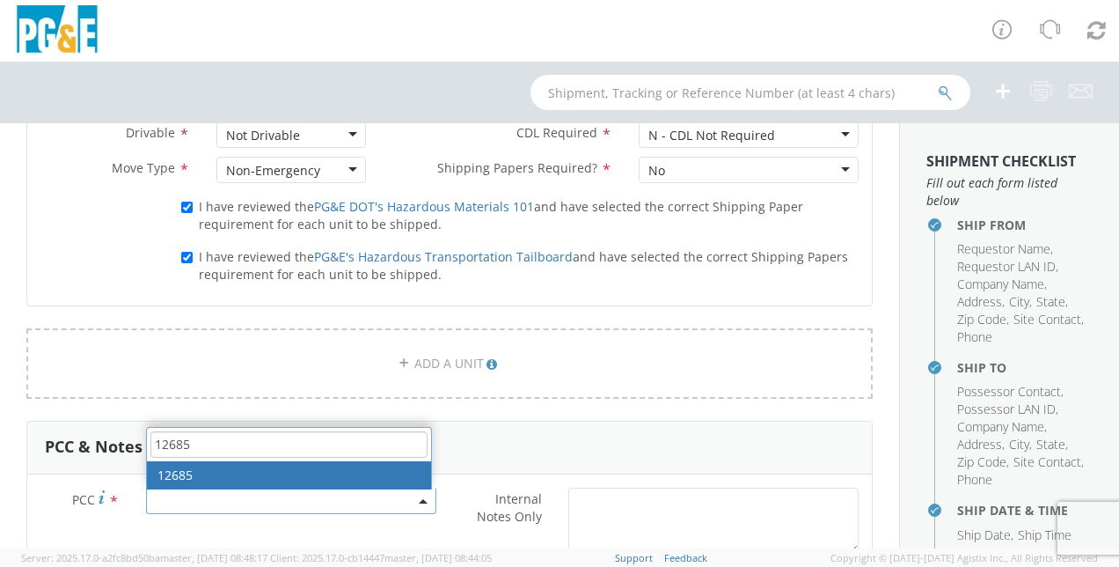
type input "12685"
select select "12685"
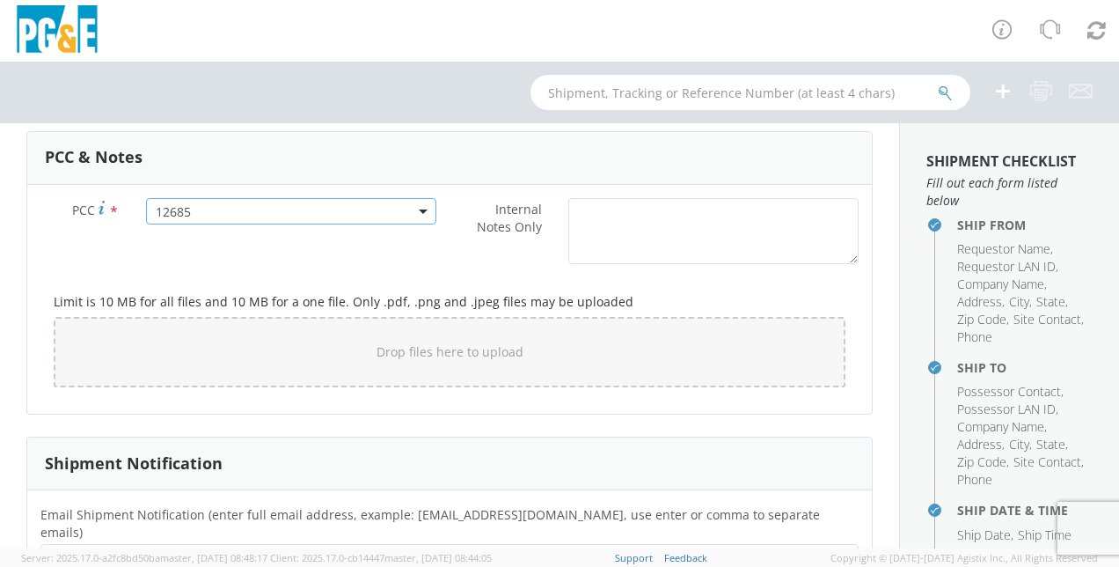
scroll to position [1377, 0]
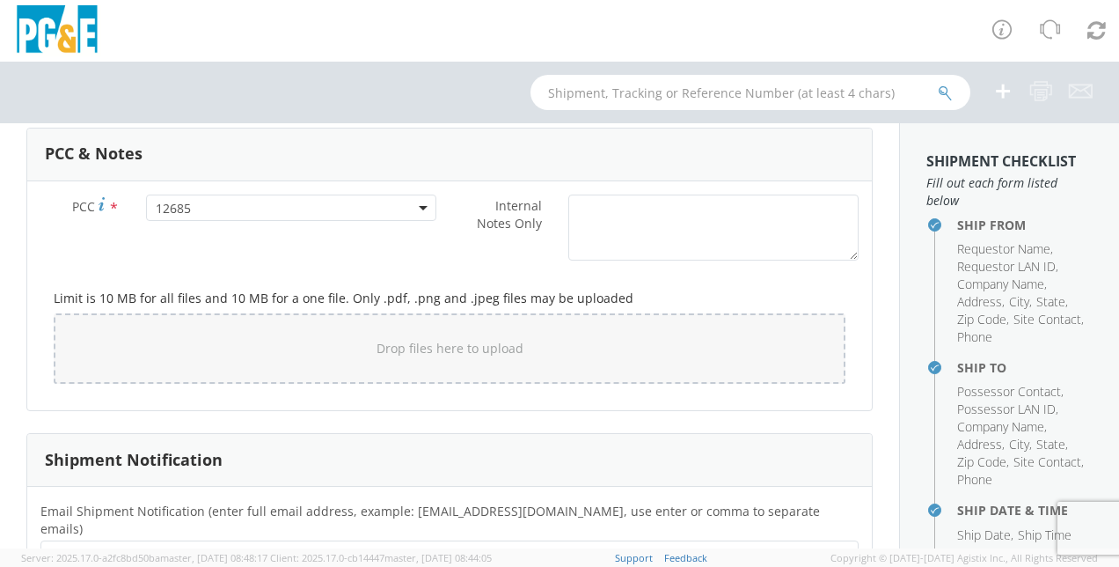
click at [79, 548] on ul at bounding box center [449, 562] width 802 height 29
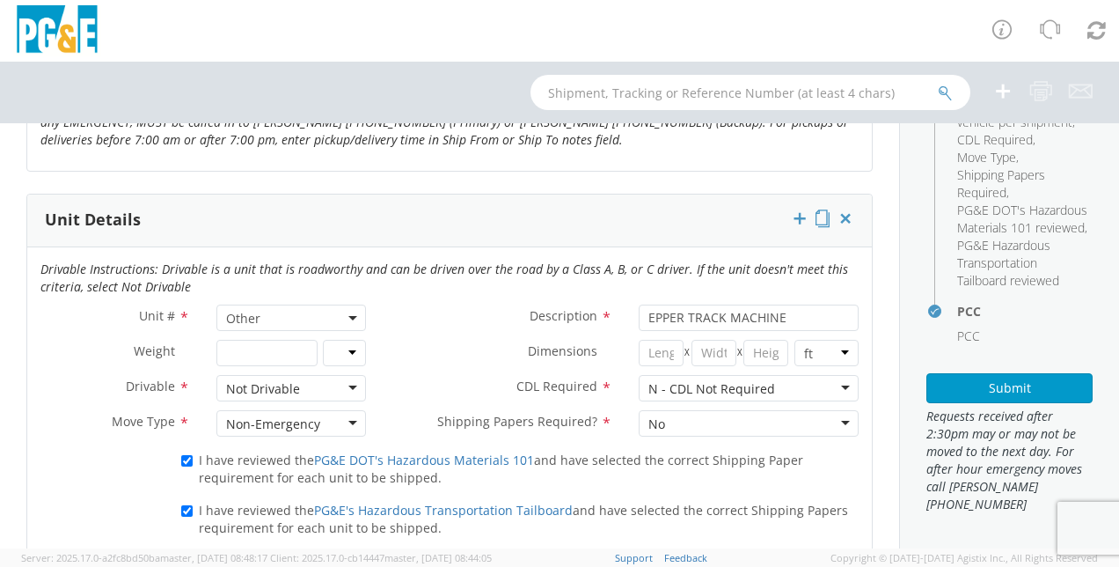
scroll to position [830, 0]
type input "[EMAIL_ADDRESS][DOMAIN_NAME]"
click at [975, 394] on button "Submit" at bounding box center [1009, 388] width 166 height 30
